Goal: Information Seeking & Learning: Learn about a topic

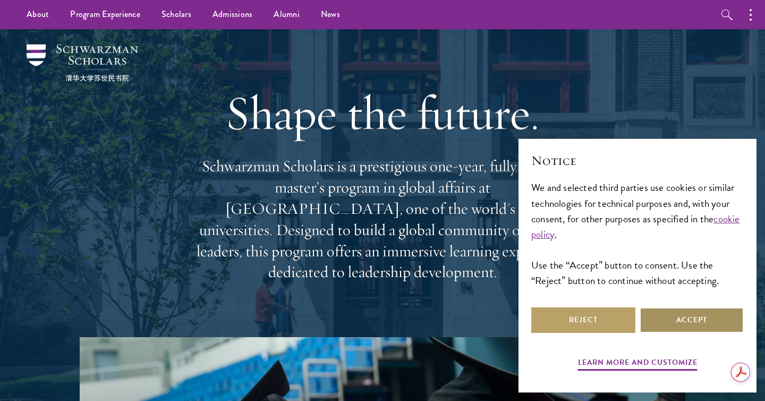
click at [696, 326] on button "Accept" at bounding box center [692, 320] width 104 height 26
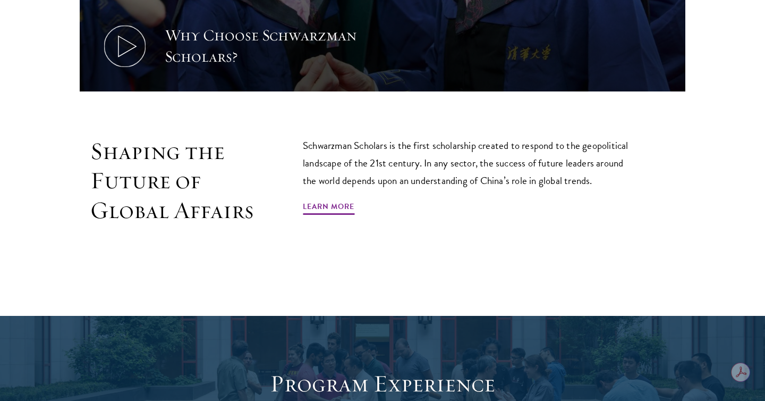
scroll to position [631, 0]
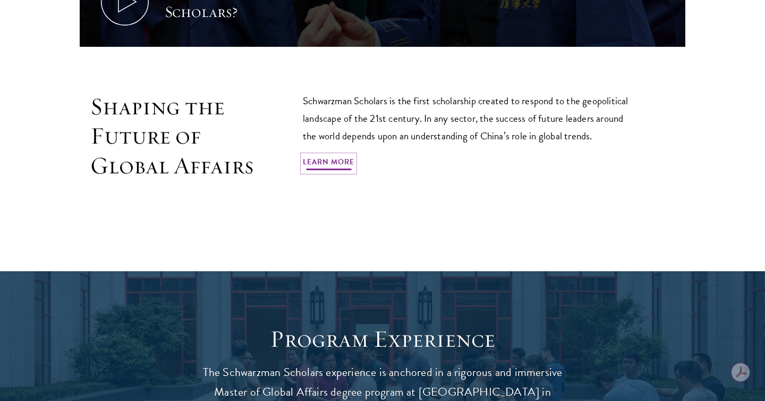
click at [340, 165] on link "Learn More" at bounding box center [329, 163] width 52 height 16
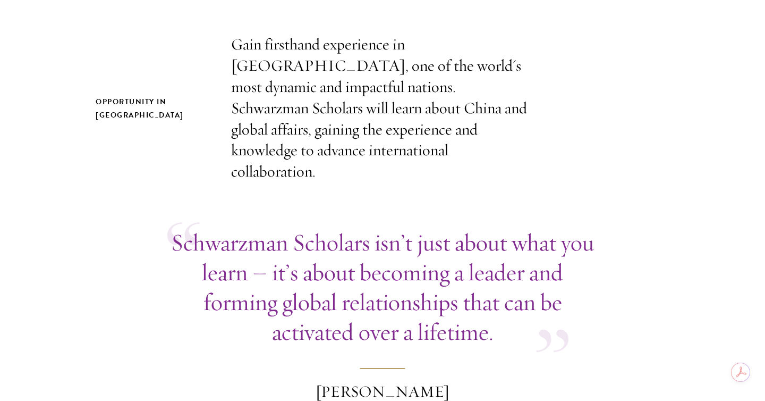
scroll to position [577, 0]
